Goal: Transaction & Acquisition: Purchase product/service

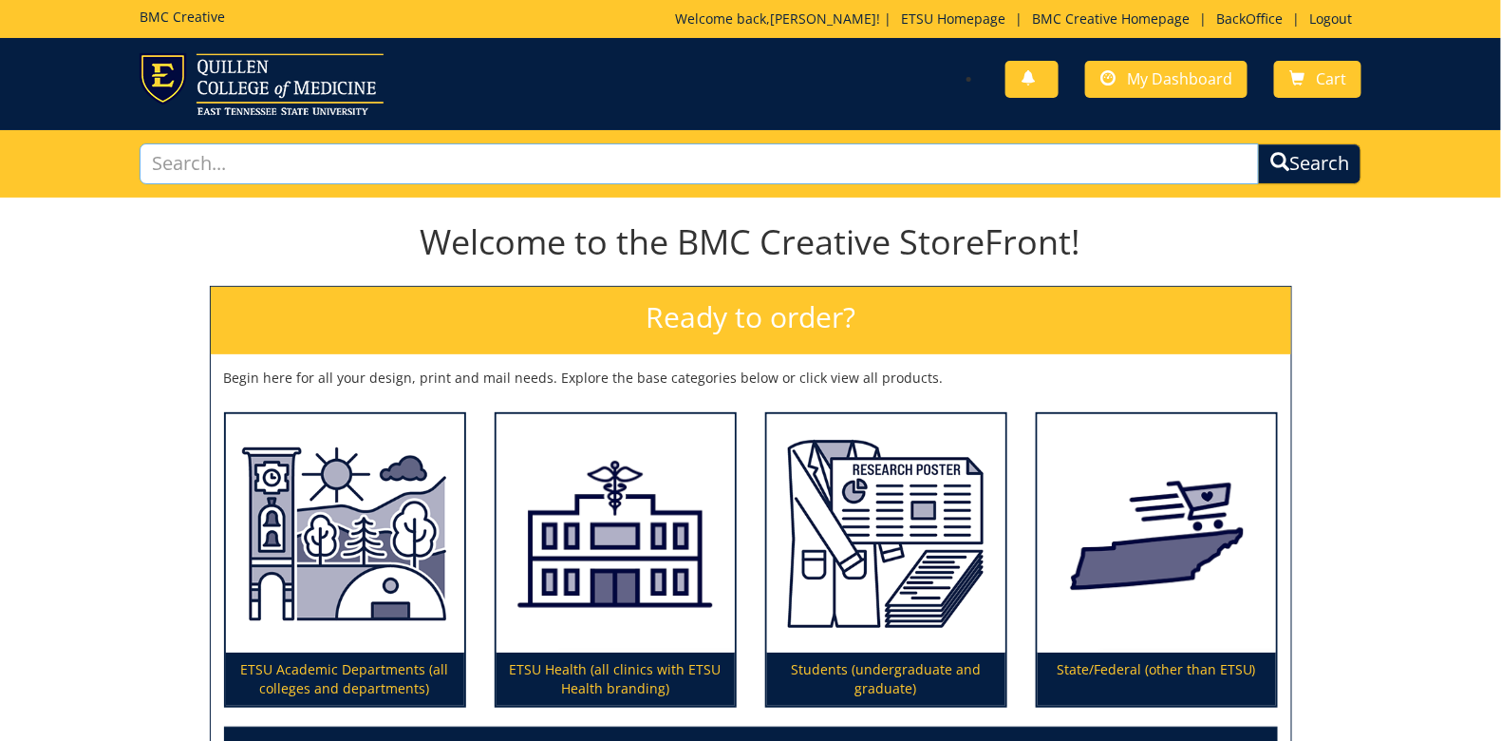
click at [440, 155] on input "text" at bounding box center [700, 163] width 1120 height 41
type input "hipaa"
click at [1258, 143] on button "Search" at bounding box center [1309, 163] width 103 height 41
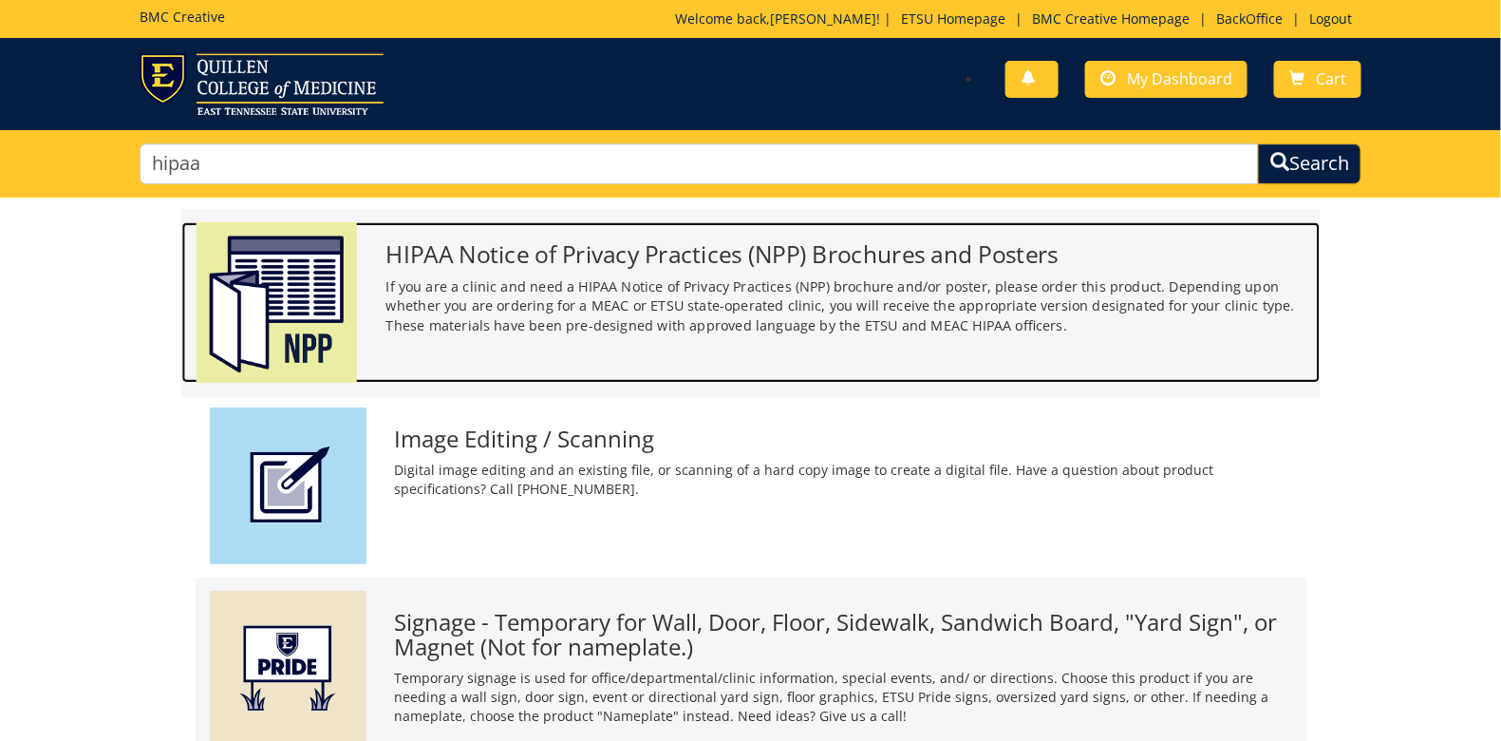
click at [509, 254] on h3 "HIPAA Notice of Privacy Practices (NPP) Brochures and Posters" at bounding box center [846, 254] width 920 height 26
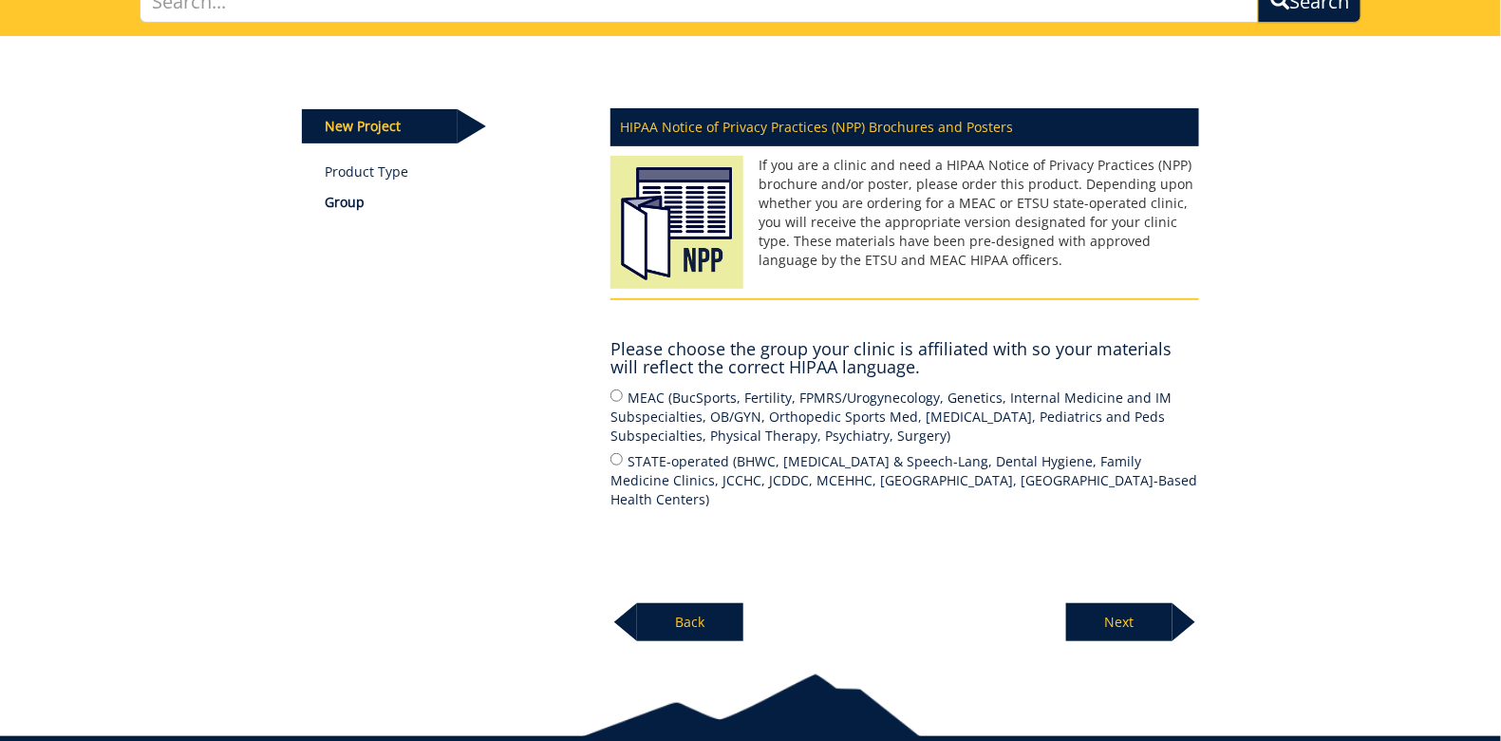
scroll to position [165, 0]
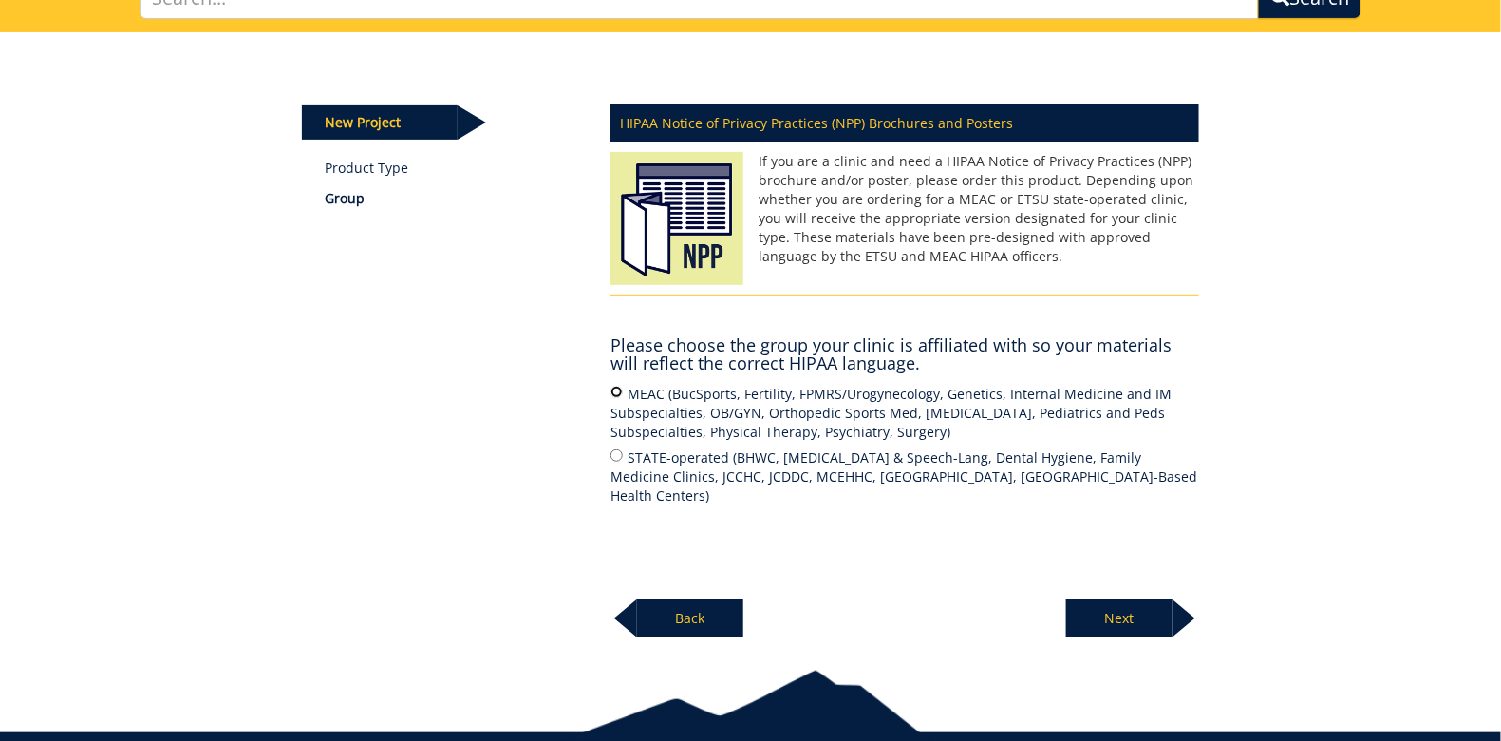
click at [619, 395] on input "MEAC (BucSports, Fertility, FPMRS/Urogynecology, Genetics, Internal Medicine an…" at bounding box center [617, 392] width 12 height 12
radio input "true"
click at [1153, 619] on p "Next" at bounding box center [1119, 618] width 106 height 38
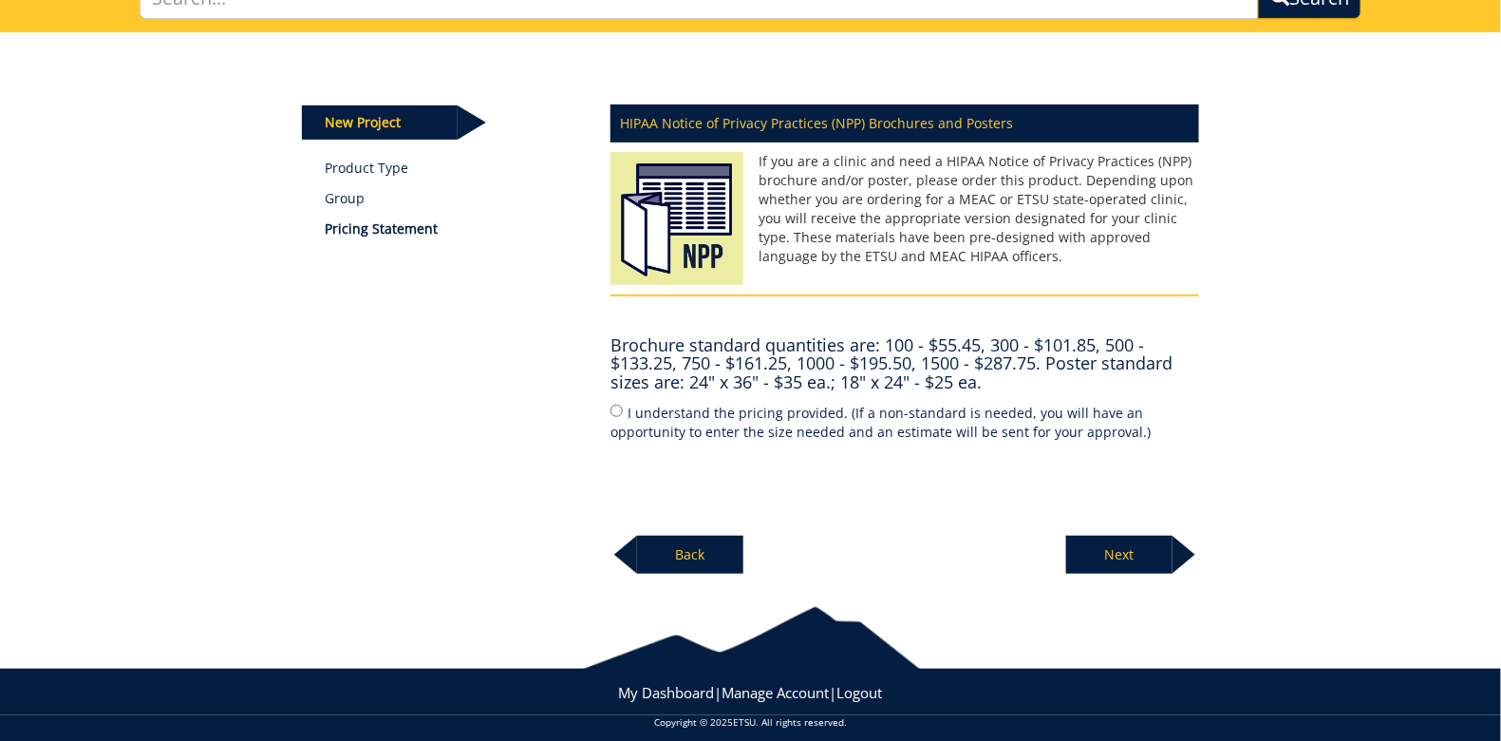
click at [714, 553] on p "Back" at bounding box center [690, 555] width 106 height 38
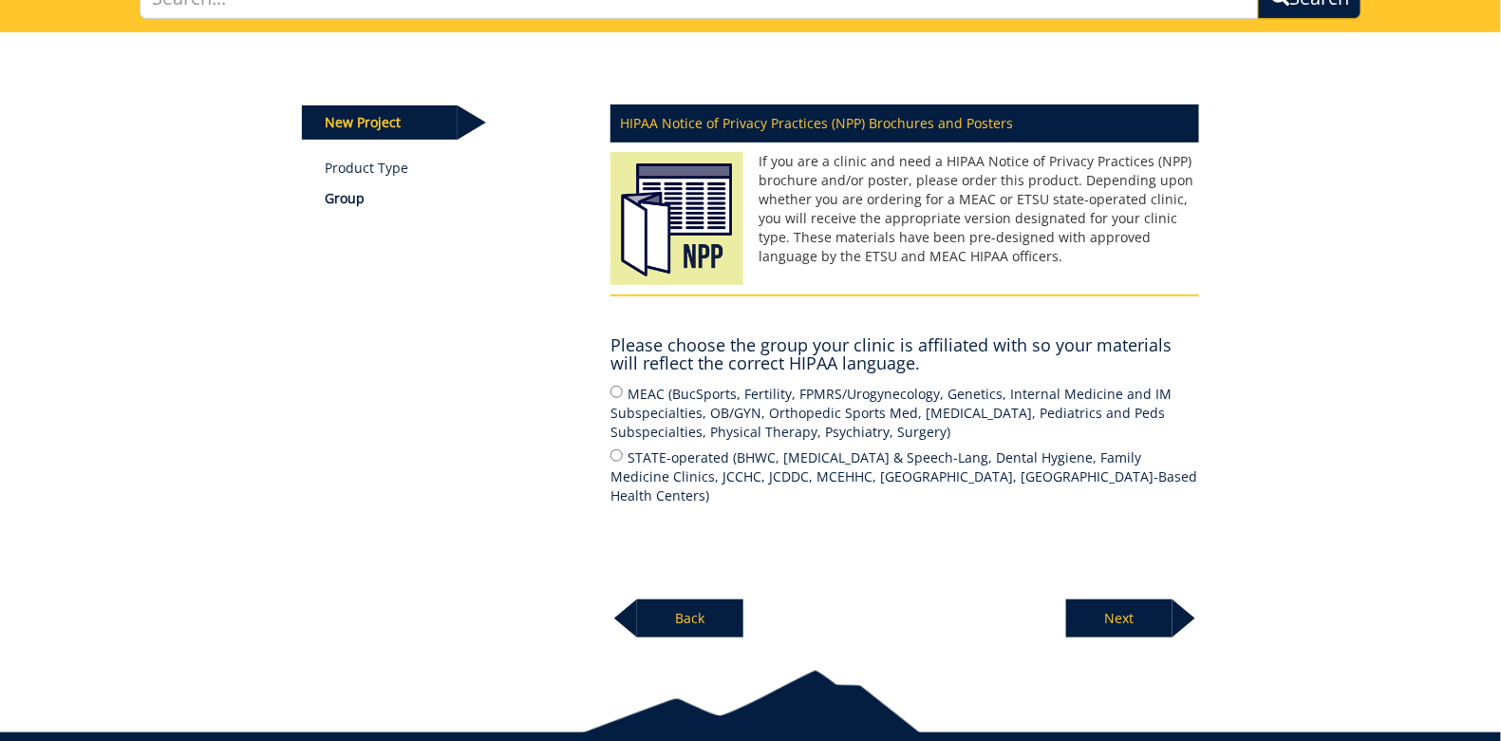
click at [714, 550] on div "HIPAA Notice of Privacy Practices (NPP) Brochures and Posters If you are a clin…" at bounding box center [904, 365] width 617 height 545
click at [615, 460] on input "STATE-operated (BHWC, Audiology & Speech-Lang, Dental Hygiene, Family Medicine …" at bounding box center [617, 455] width 12 height 12
radio input "true"
click at [1127, 609] on p "Next" at bounding box center [1119, 618] width 106 height 38
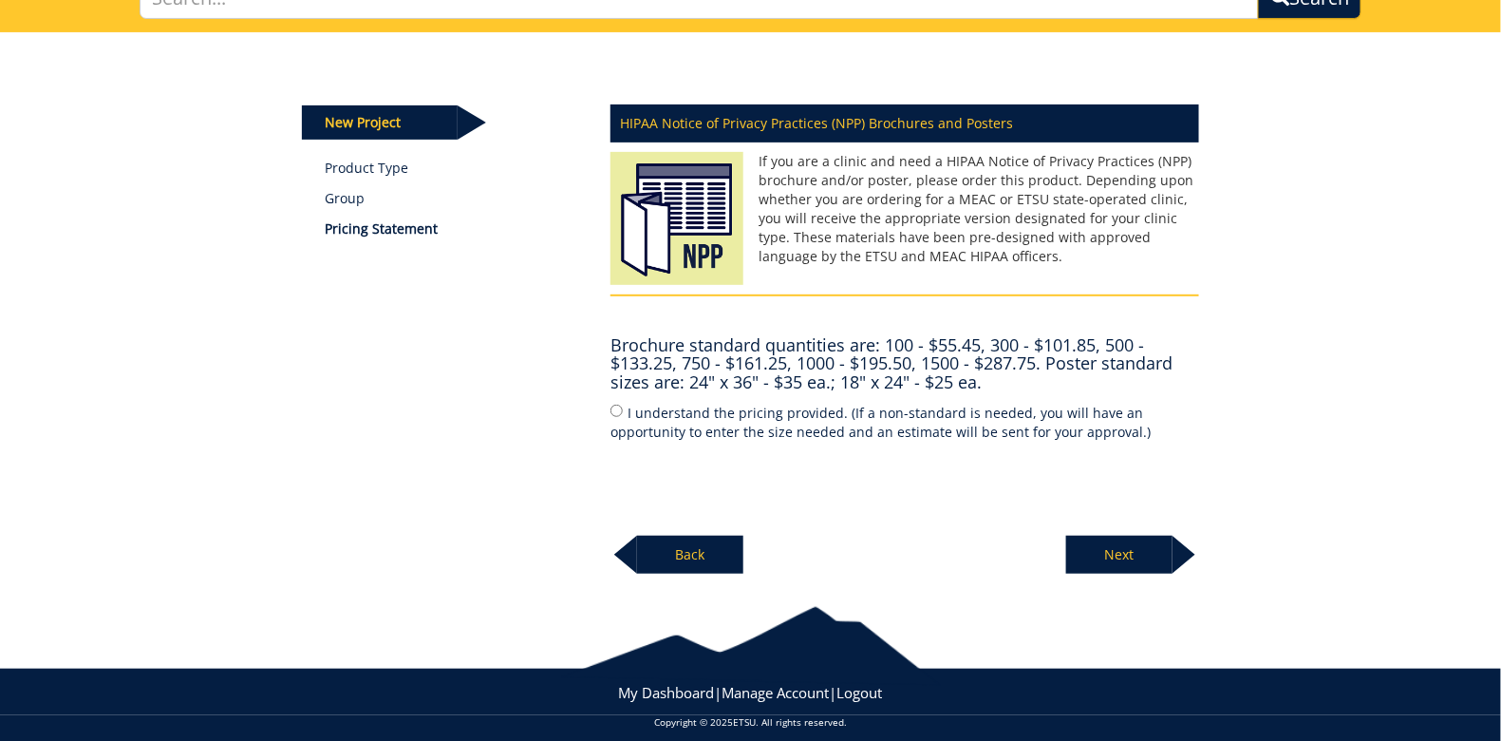
click at [687, 548] on p "Back" at bounding box center [690, 555] width 106 height 38
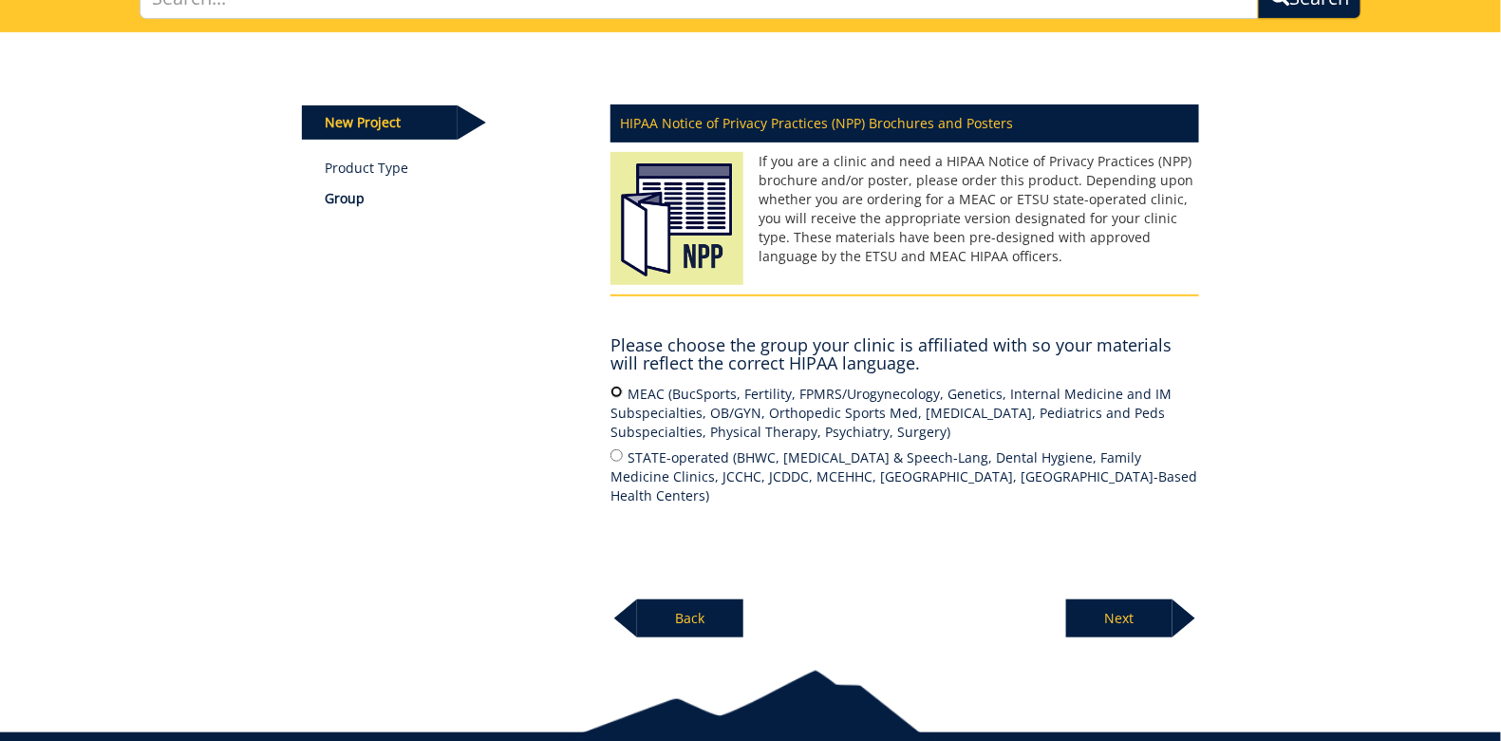
click at [618, 394] on input "MEAC (BucSports, Fertility, FPMRS/Urogynecology, Genetics, Internal Medicine an…" at bounding box center [617, 392] width 12 height 12
radio input "true"
click at [1090, 607] on p "Next" at bounding box center [1119, 618] width 106 height 38
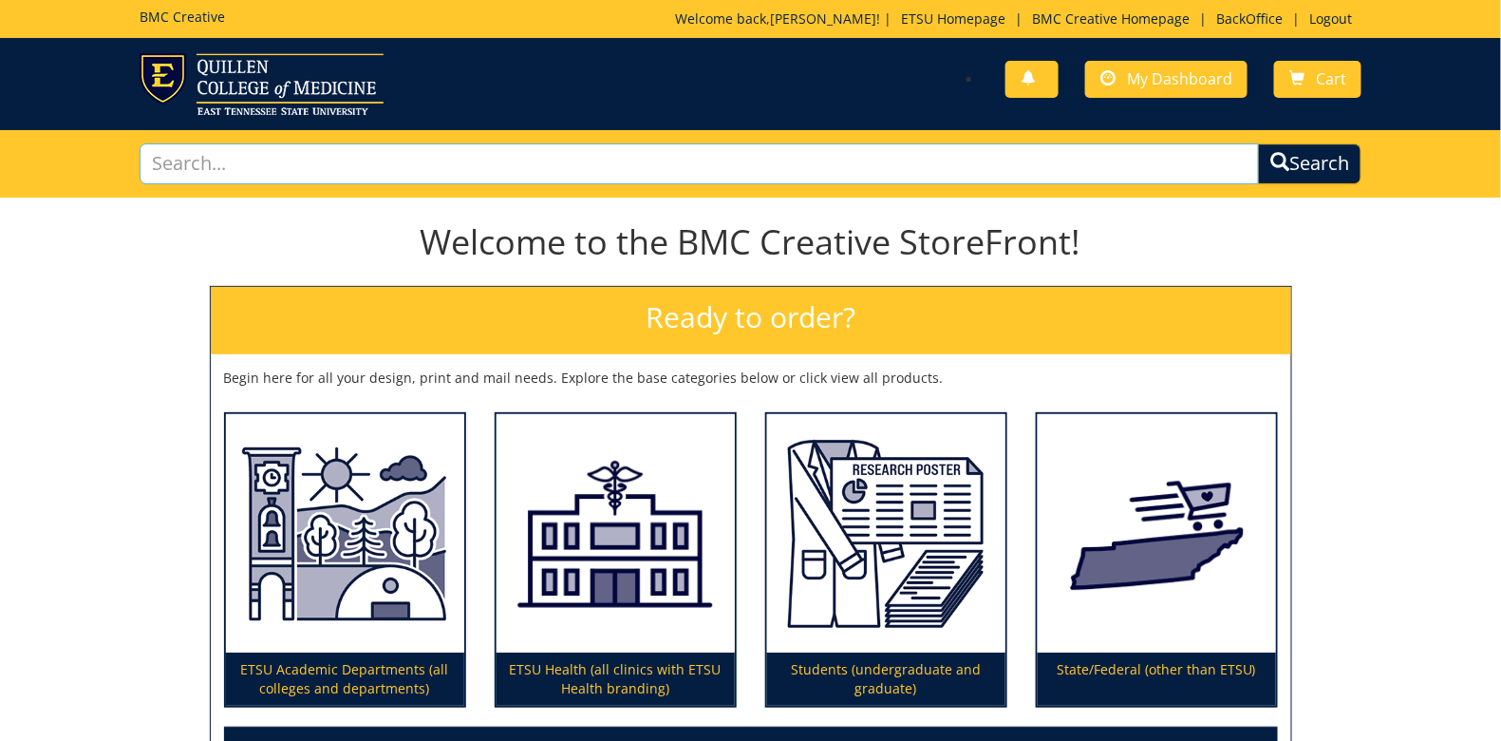
click at [458, 160] on input "text" at bounding box center [700, 163] width 1120 height 41
type input "hipaa"
click at [1305, 162] on button "Search" at bounding box center [1310, 163] width 108 height 43
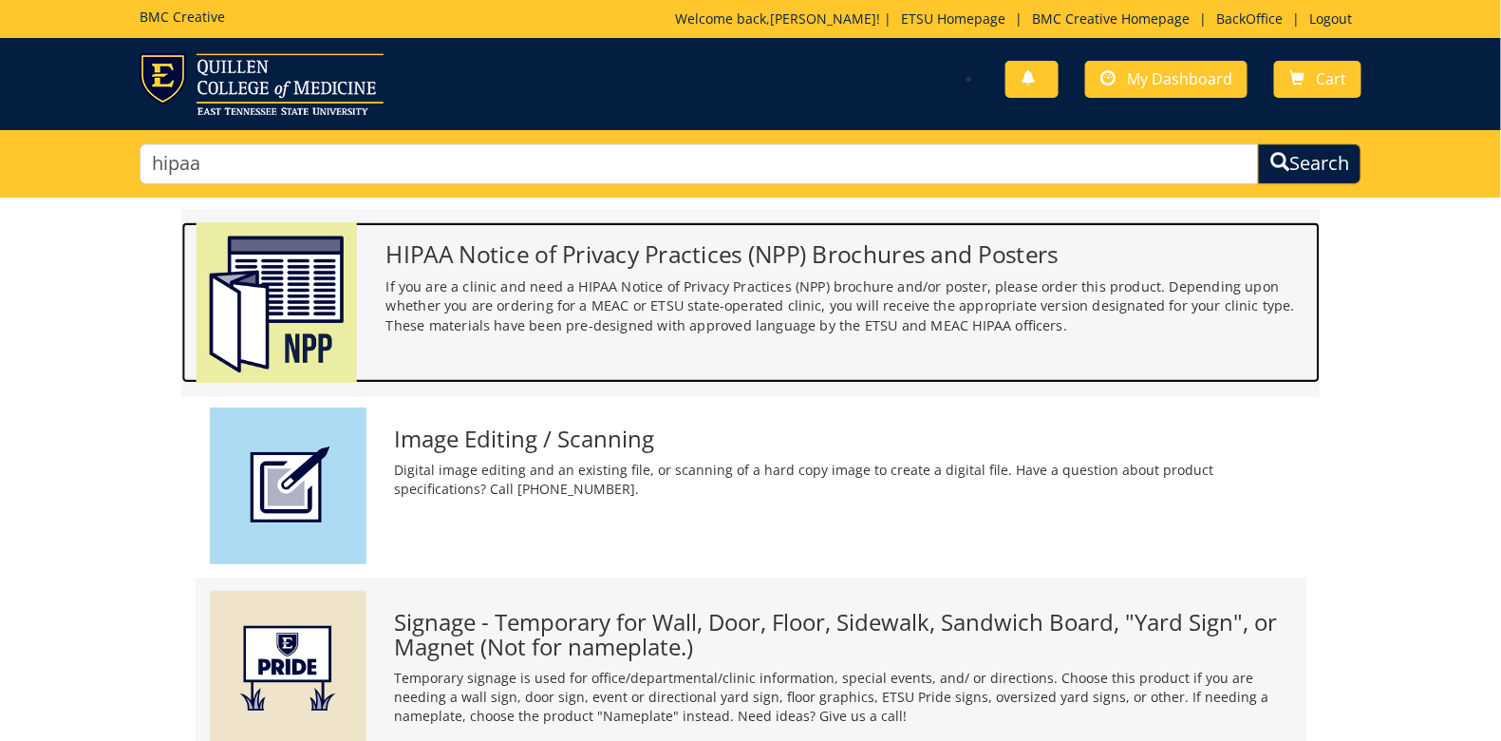
click at [615, 292] on p "If you are a clinic and need a HIPAA Notice of Privacy Practices (NPP) brochure…" at bounding box center [846, 305] width 920 height 59
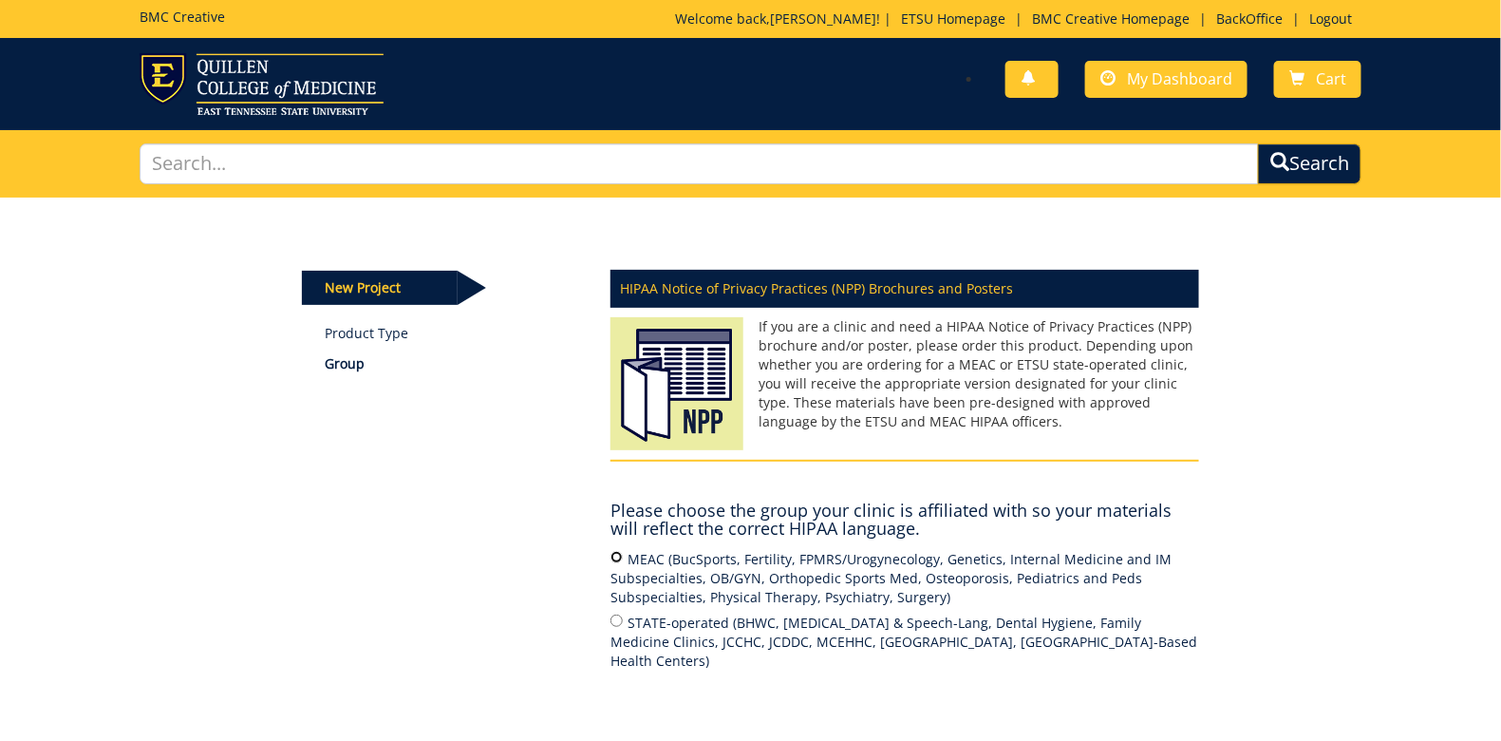
click at [618, 558] on input "MEAC (BucSports, Fertility, FPMRS/Urogynecology, Genetics, Internal Medicine an…" at bounding box center [617, 557] width 12 height 12
radio input "true"
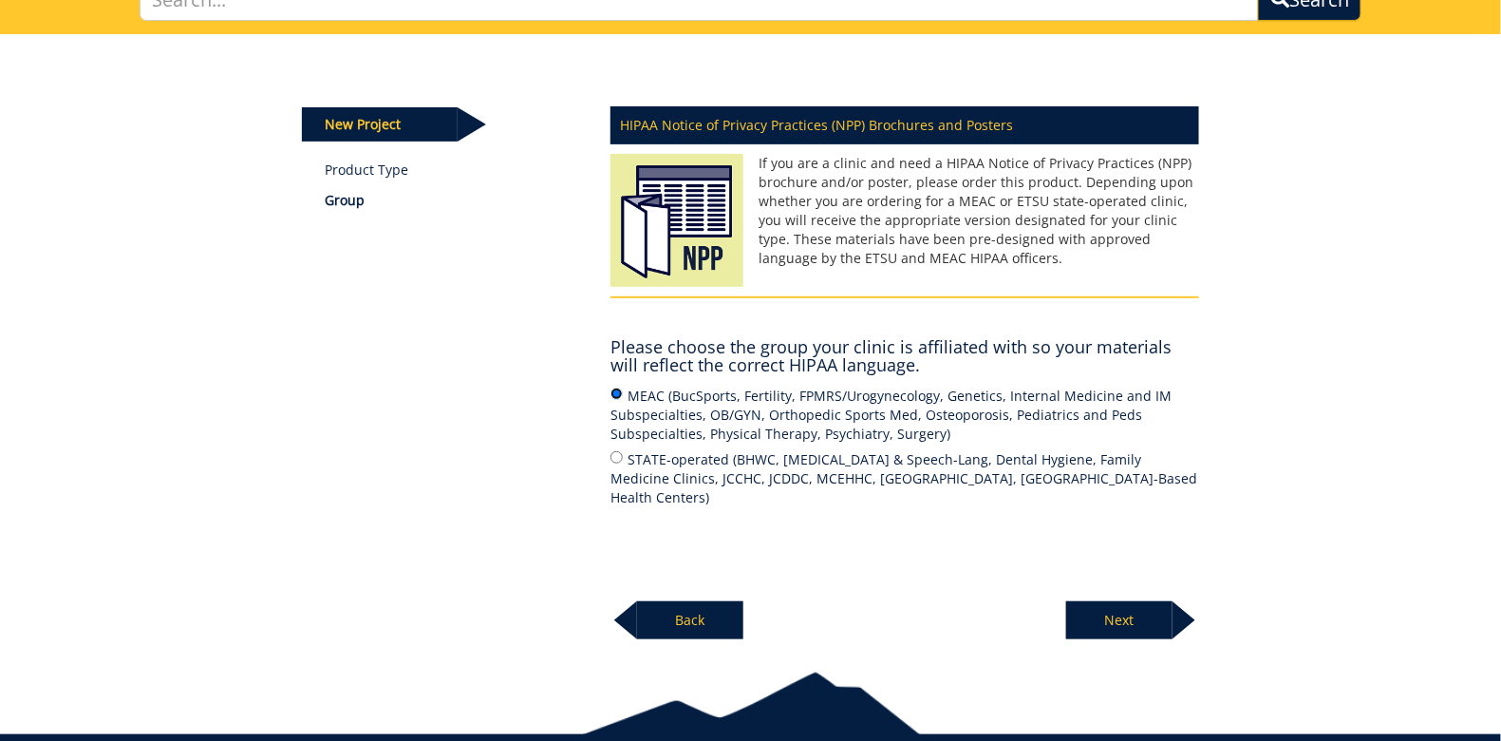
scroll to position [190, 0]
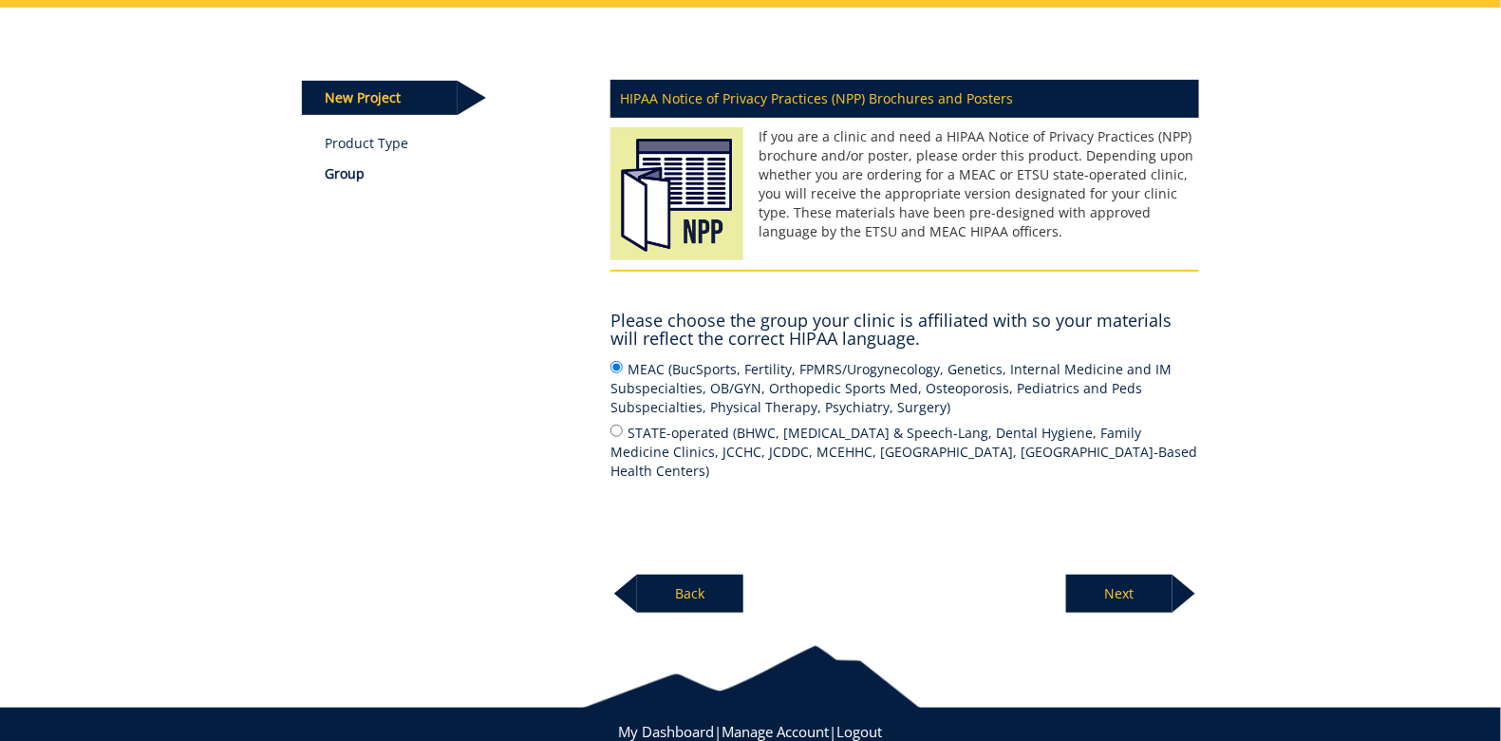
click at [1123, 583] on p "Next" at bounding box center [1119, 593] width 106 height 38
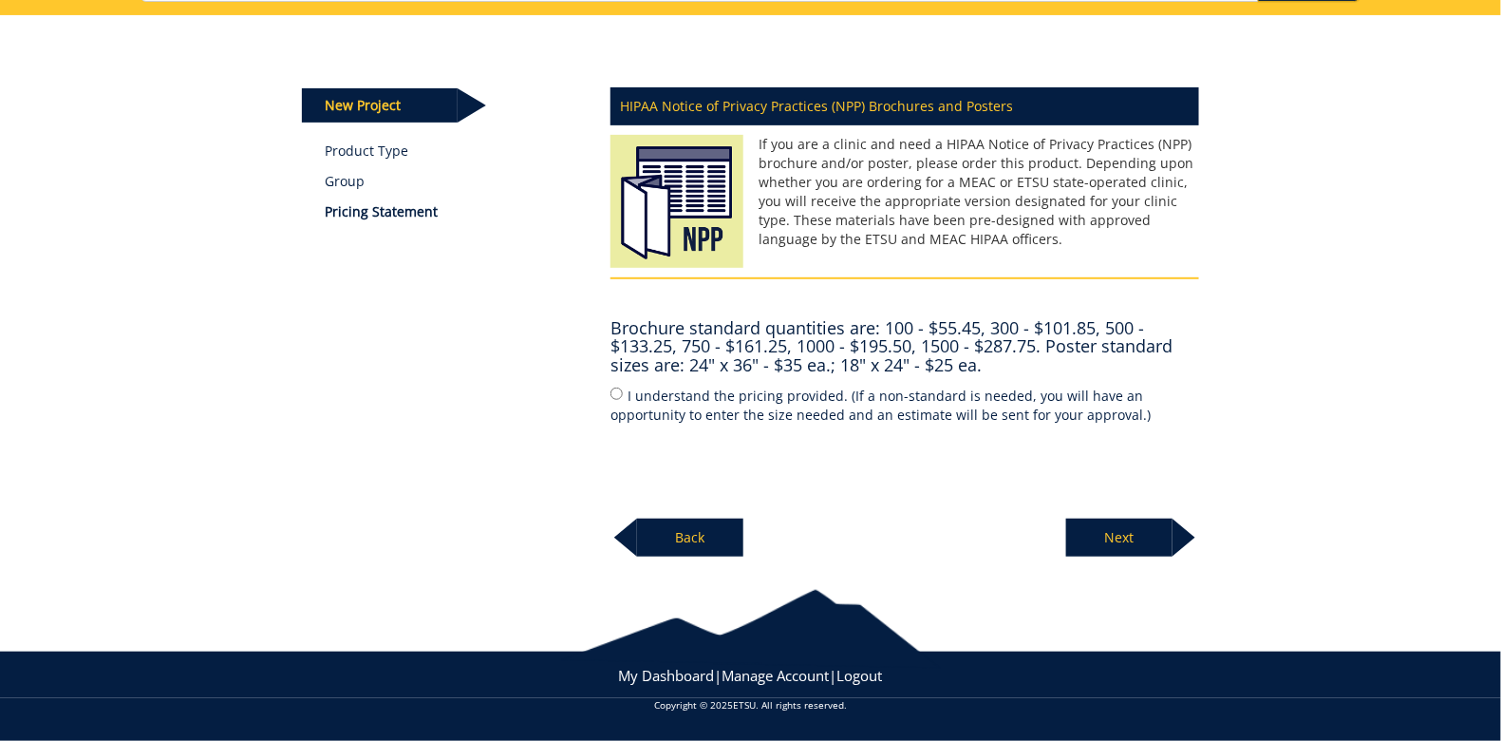
scroll to position [180, 0]
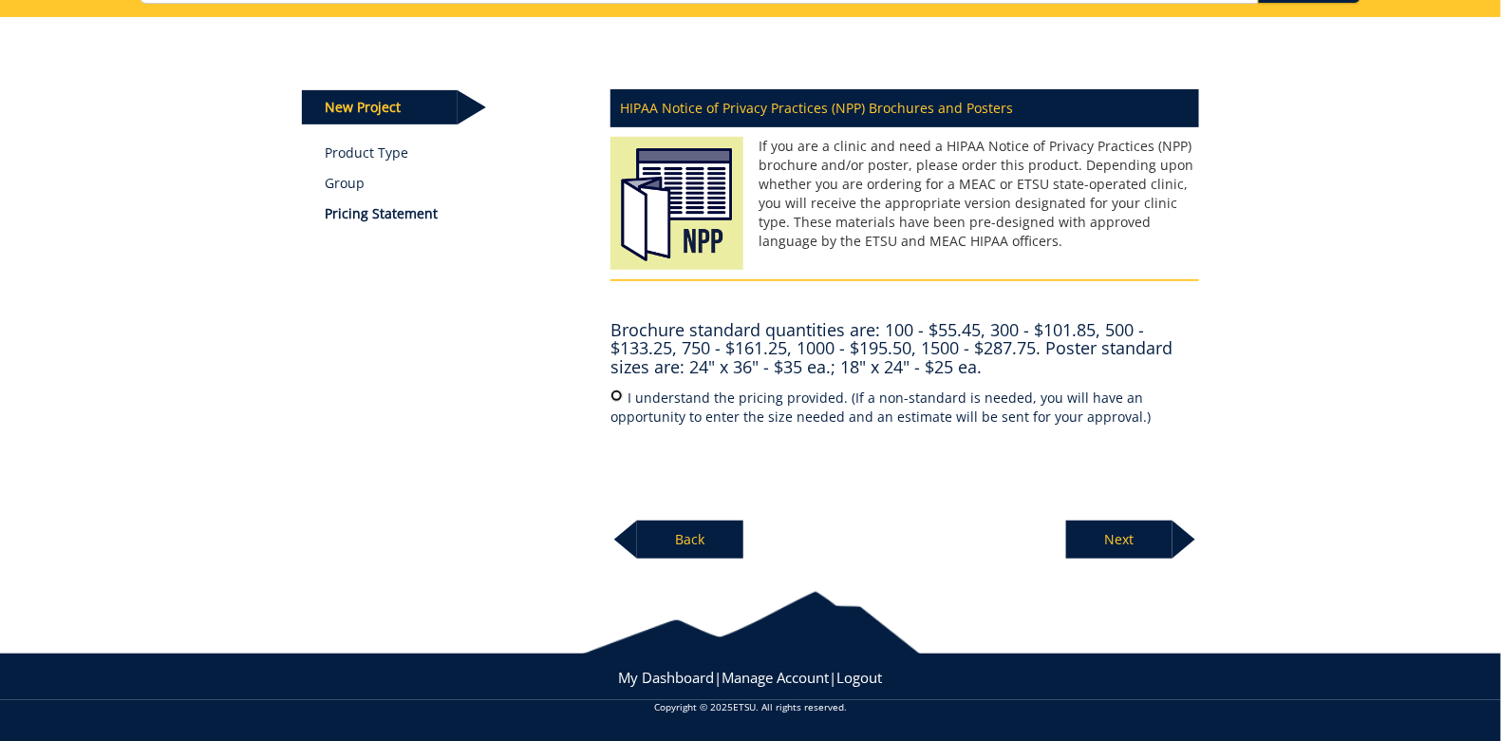
click at [618, 391] on input "I understand the pricing provided. (If a non-standard is needed, you will have …" at bounding box center [617, 395] width 12 height 12
radio input "true"
click at [1145, 531] on p "Next" at bounding box center [1119, 539] width 106 height 38
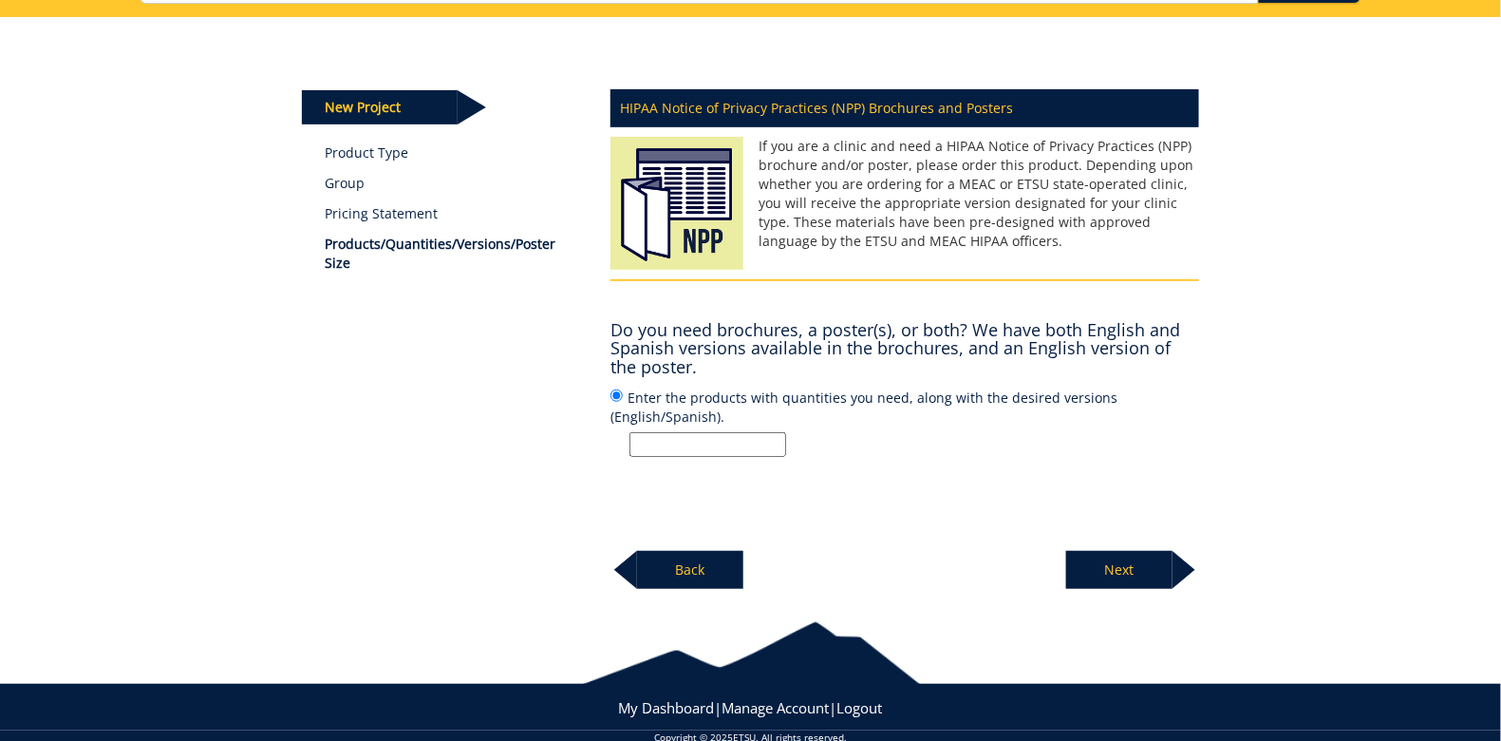
click at [1131, 568] on p "Next" at bounding box center [1119, 570] width 106 height 38
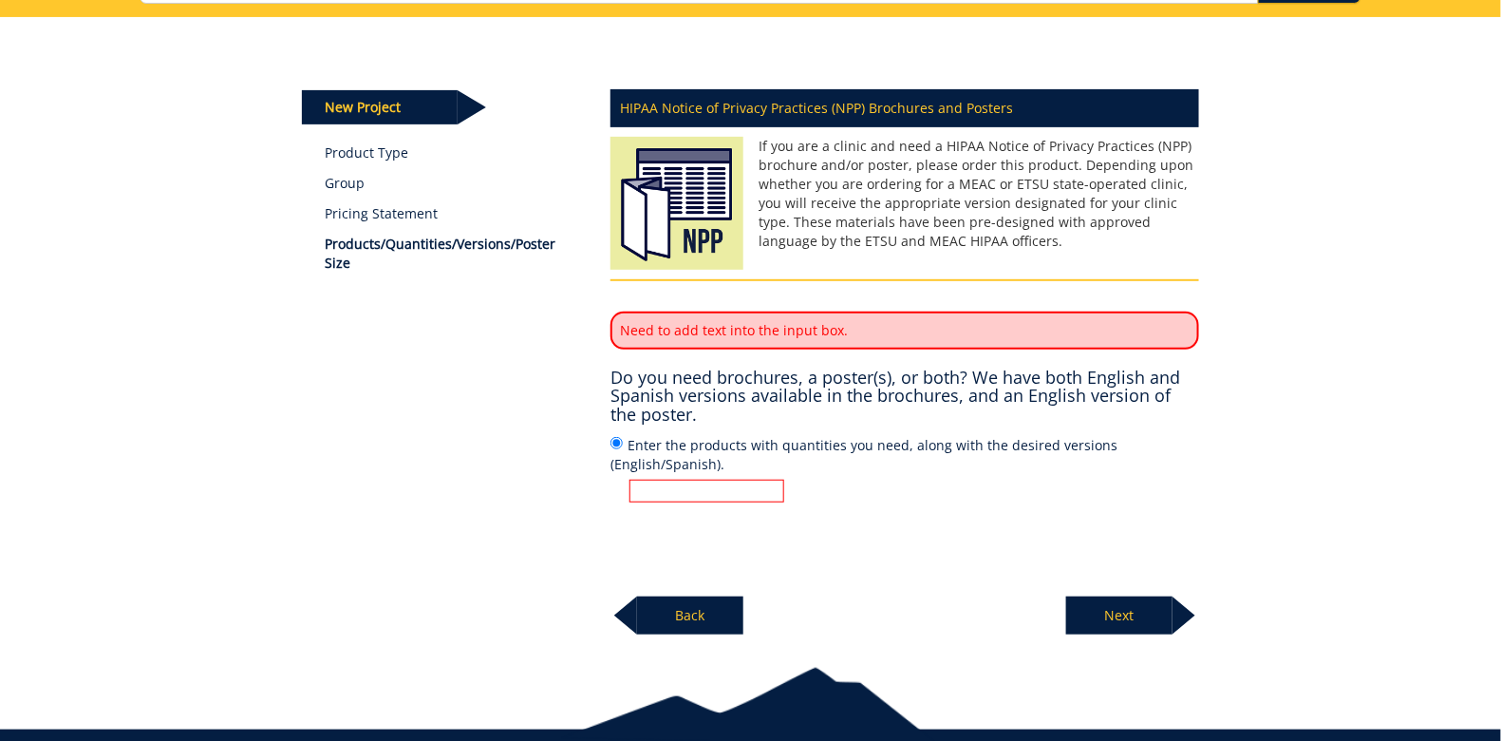
click at [717, 486] on input "Enter the products with quantities you need, along with the desired versions (E…" at bounding box center [707, 491] width 155 height 23
type input "j"
click at [1120, 607] on p "Next" at bounding box center [1119, 615] width 106 height 38
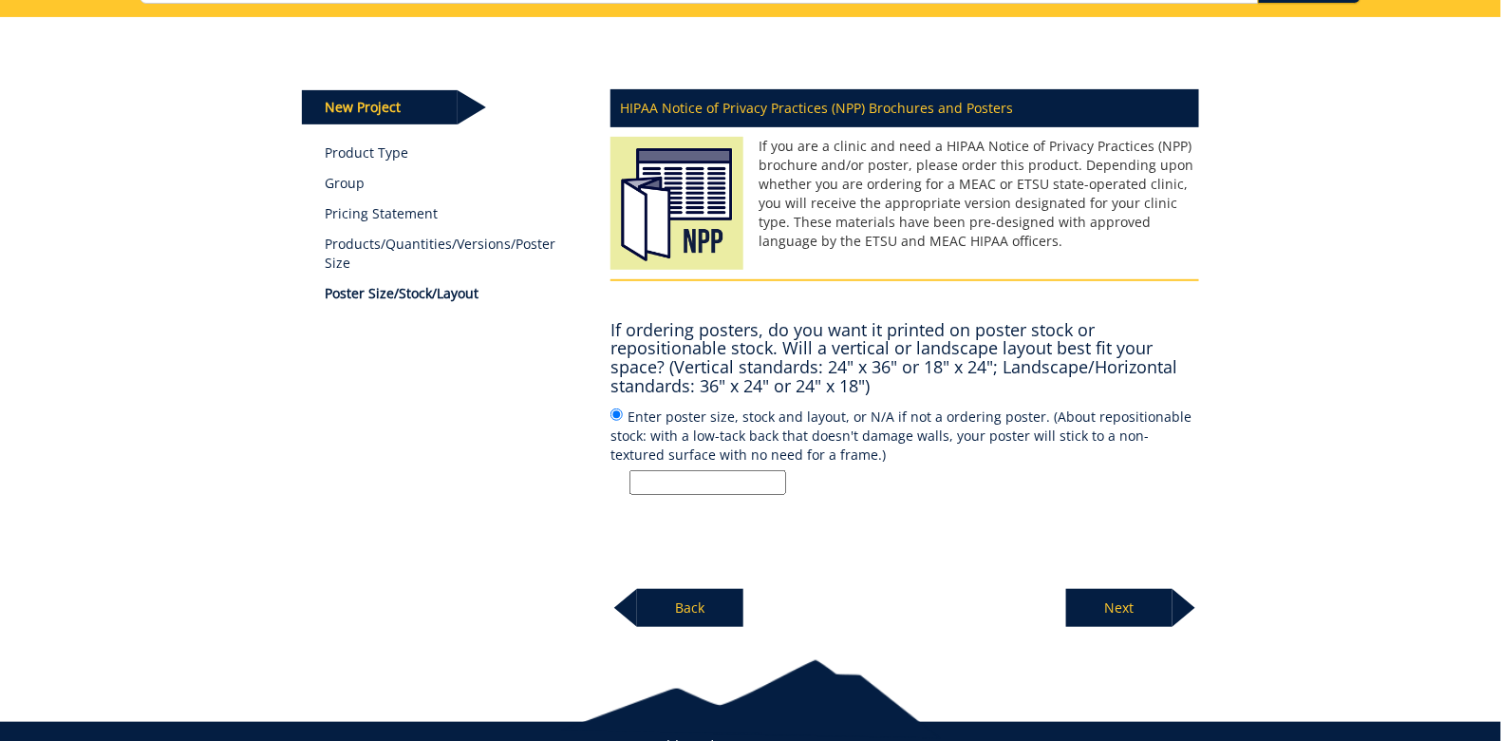
click at [1102, 590] on p "Next" at bounding box center [1119, 608] width 106 height 38
